Goal: Task Accomplishment & Management: Use online tool/utility

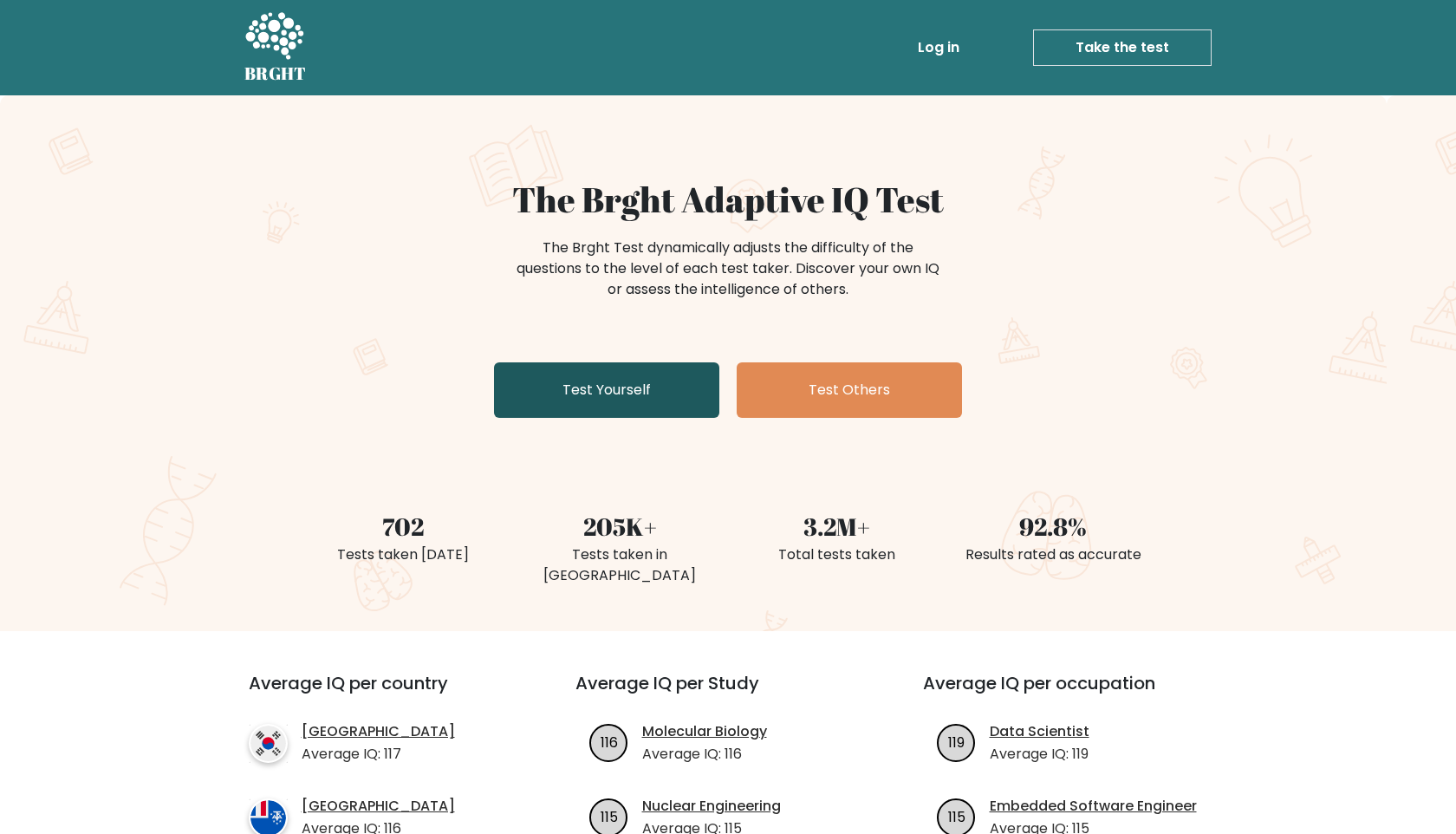
click at [648, 409] on link "Test Yourself" at bounding box center [606, 390] width 225 height 55
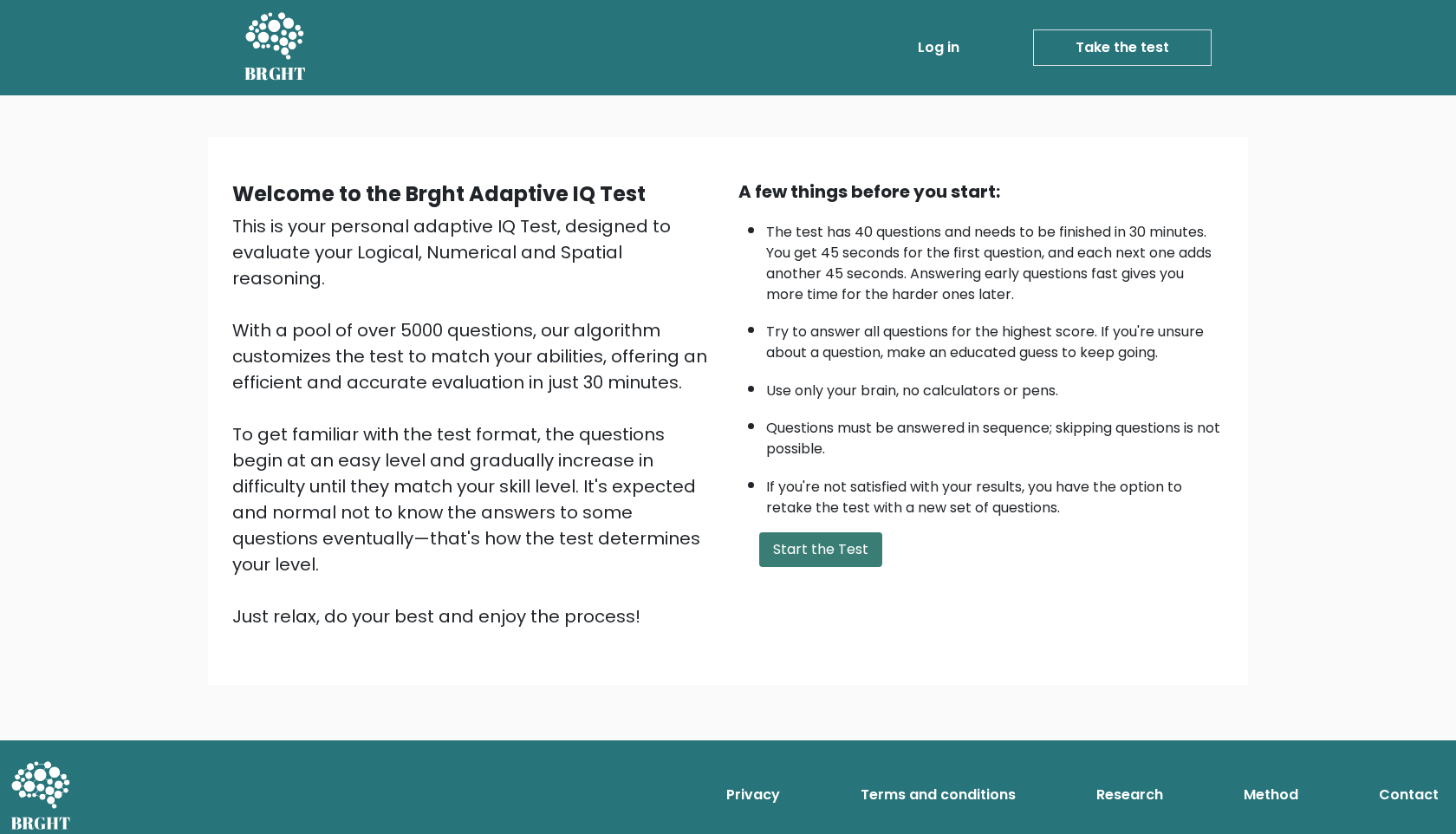
click at [844, 556] on button "Start the Test" at bounding box center [820, 549] width 123 height 35
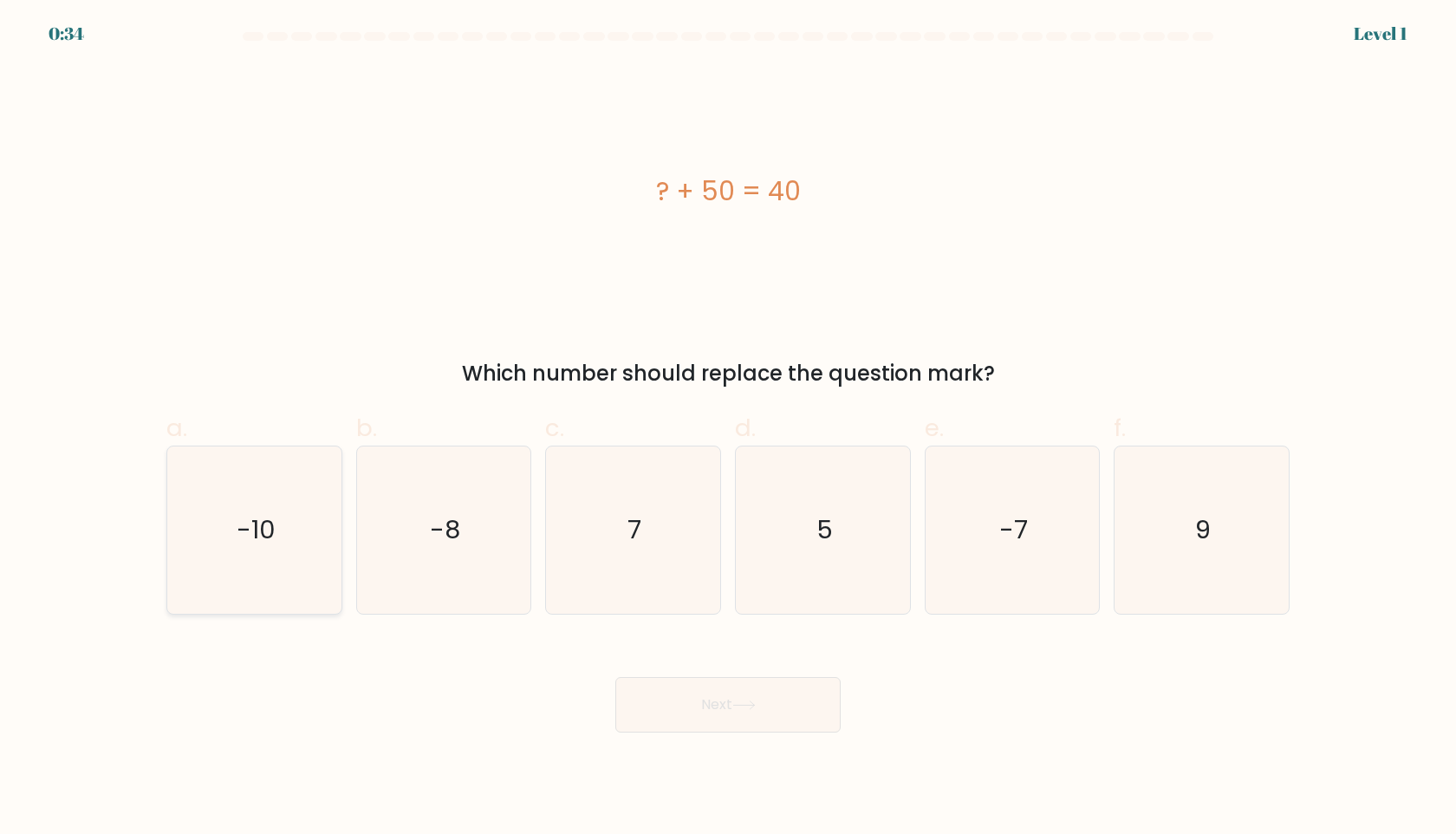
click at [283, 545] on icon "-10" at bounding box center [254, 530] width 167 height 167
click at [728, 428] on input "a. -10" at bounding box center [728, 423] width 1 height 11
radio input "true"
click at [697, 720] on button "Next" at bounding box center [728, 704] width 225 height 55
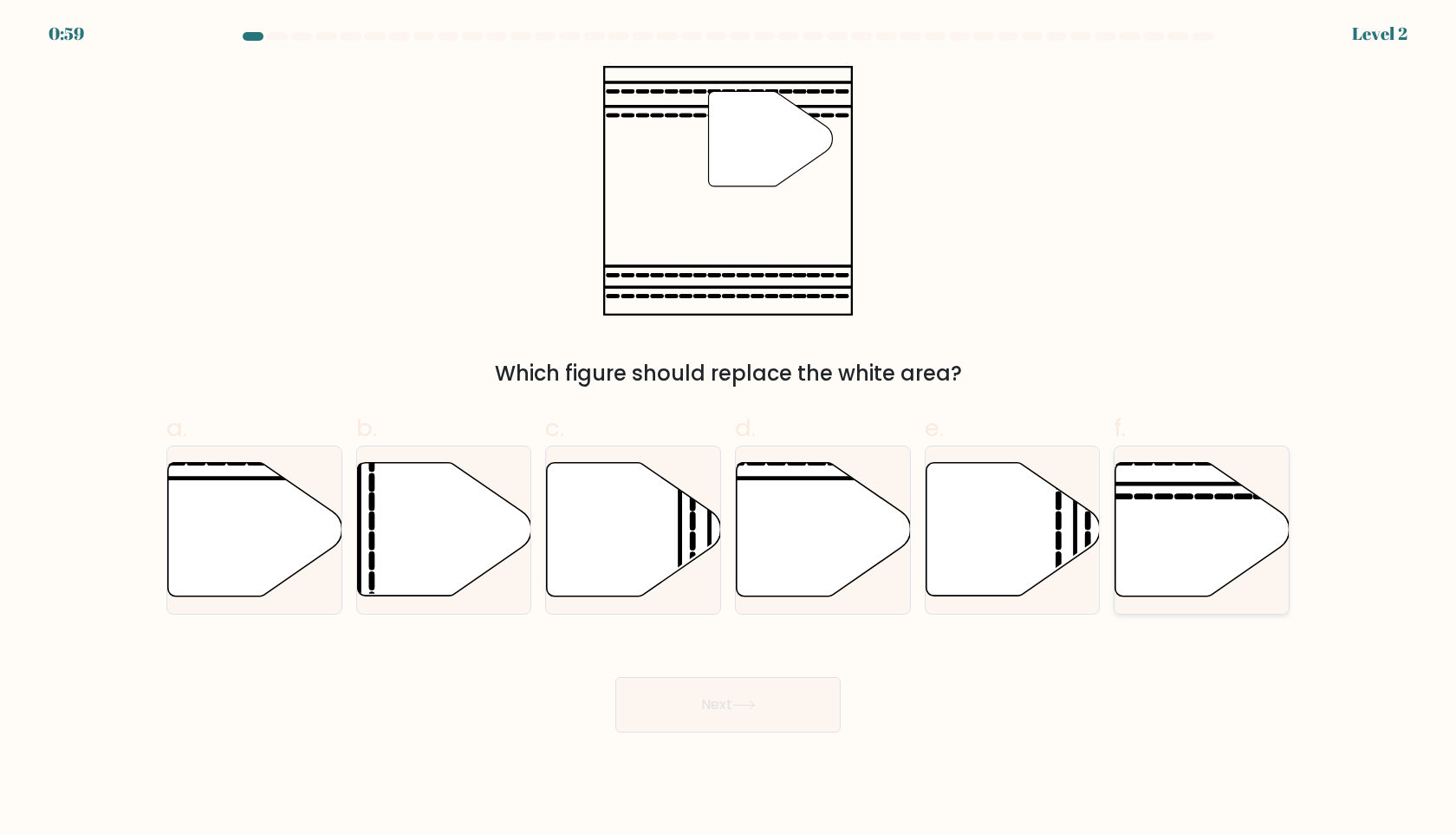
click at [1211, 516] on icon at bounding box center [1203, 530] width 175 height 133
click at [728, 428] on input "f." at bounding box center [728, 423] width 1 height 11
radio input "true"
click at [743, 723] on button "Next" at bounding box center [728, 704] width 225 height 55
